Goal: Task Accomplishment & Management: Manage account settings

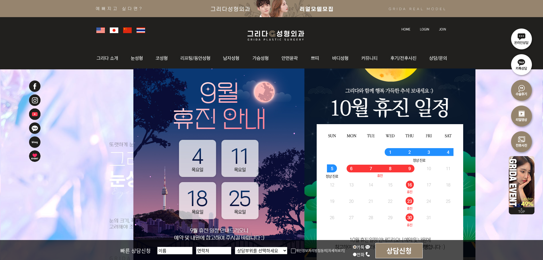
click at [405, 30] on img at bounding box center [406, 29] width 9 height 3
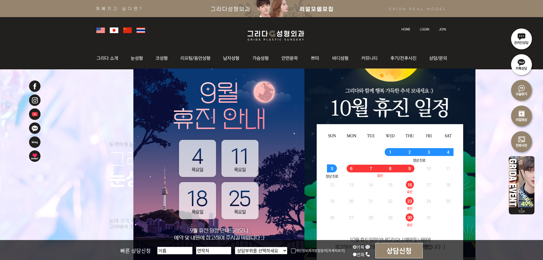
drag, startPoint x: 0, startPoint y: 0, endPoint x: 423, endPoint y: 28, distance: 424.2
click at [423, 28] on img at bounding box center [424, 29] width 9 height 3
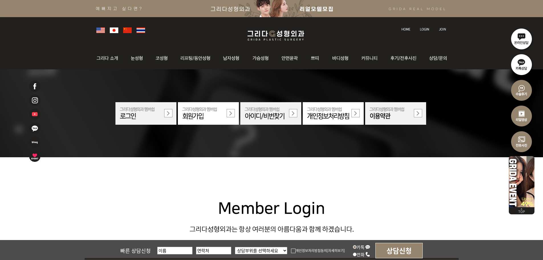
scroll to position [171, 0]
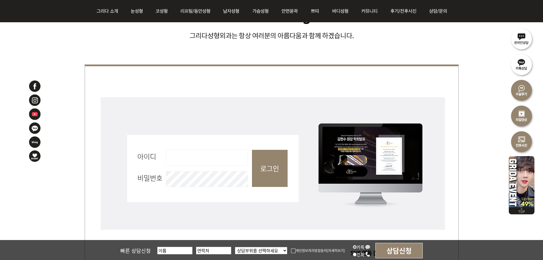
drag, startPoint x: 236, startPoint y: 159, endPoint x: 236, endPoint y: 164, distance: 4.3
click at [236, 159] on input "아이디 필수" at bounding box center [207, 158] width 82 height 16
type input "admin"
click at [270, 169] on input "로그인" at bounding box center [270, 168] width 36 height 37
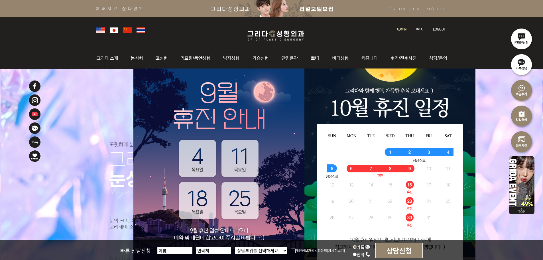
click at [397, 28] on img at bounding box center [402, 29] width 10 height 3
